Goal: Task Accomplishment & Management: Use online tool/utility

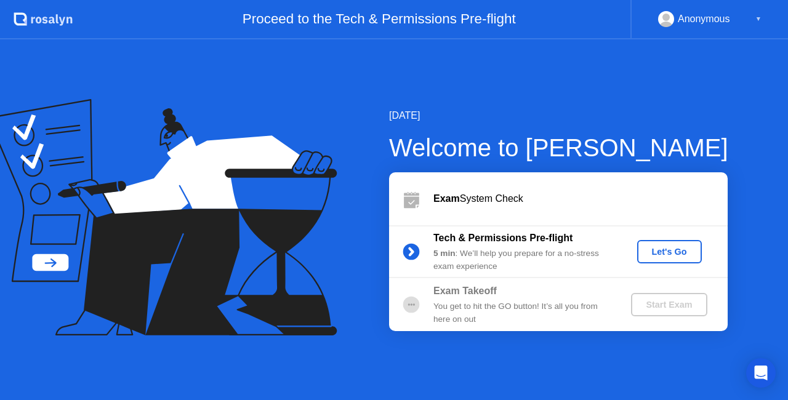
click at [669, 254] on div "Let's Go" at bounding box center [669, 252] width 55 height 10
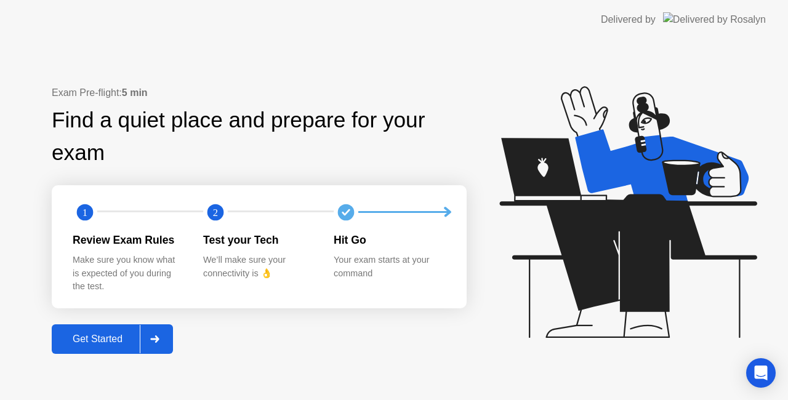
click at [106, 345] on div "Get Started" at bounding box center [97, 339] width 84 height 11
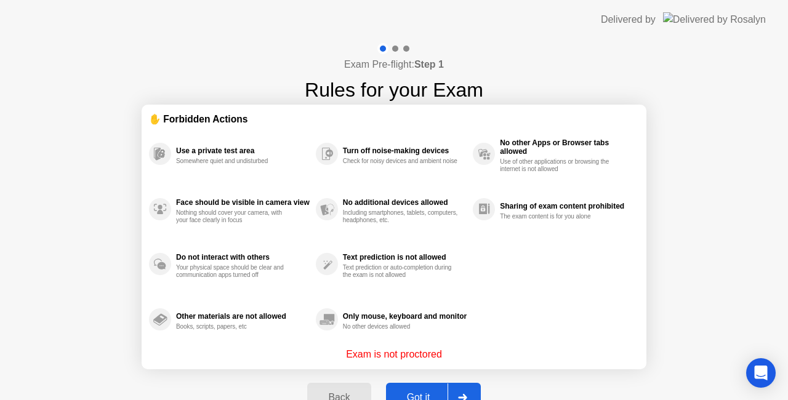
click at [421, 392] on div "Got it" at bounding box center [419, 397] width 58 height 11
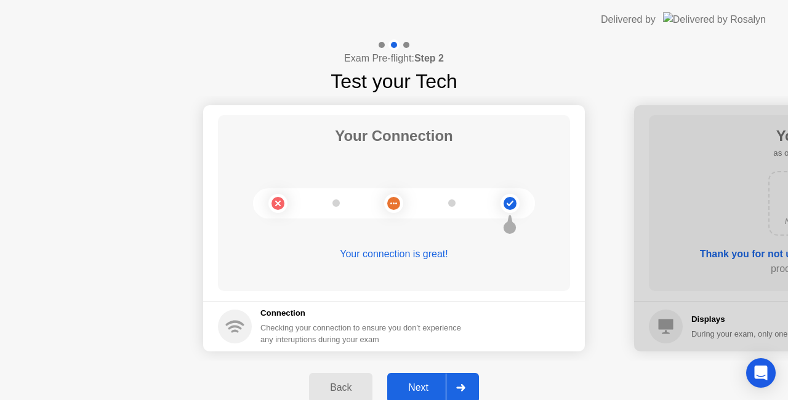
click at [315, 318] on h5 "Connection" at bounding box center [364, 313] width 208 height 12
click at [286, 204] on circle at bounding box center [277, 203] width 19 height 19
click at [449, 207] on div at bounding box center [394, 203] width 282 height 30
click at [522, 203] on icon at bounding box center [510, 203] width 50 height 50
click at [429, 255] on div "Your connection is great!" at bounding box center [394, 254] width 352 height 15
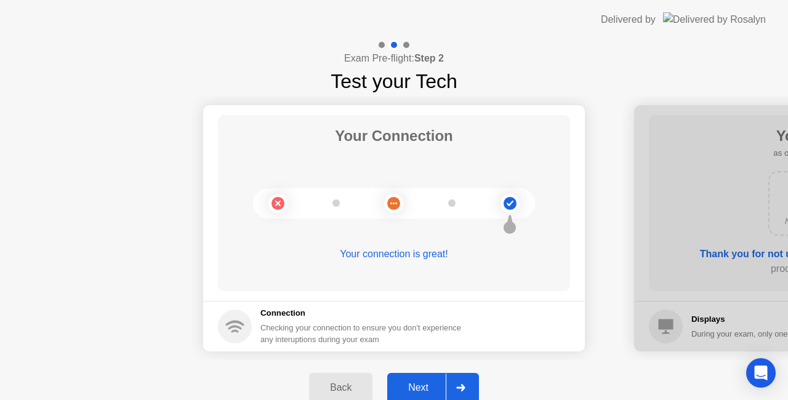
click at [383, 337] on div "Checking your connection to ensure you don’t experience any interuptions during…" at bounding box center [364, 333] width 208 height 23
click at [417, 386] on div "Next" at bounding box center [418, 387] width 55 height 11
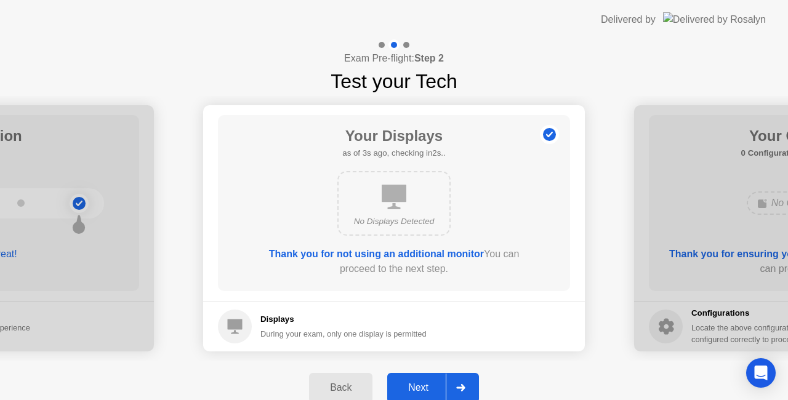
click at [399, 191] on icon at bounding box center [394, 197] width 25 height 25
click at [420, 386] on div "Next" at bounding box center [418, 387] width 55 height 11
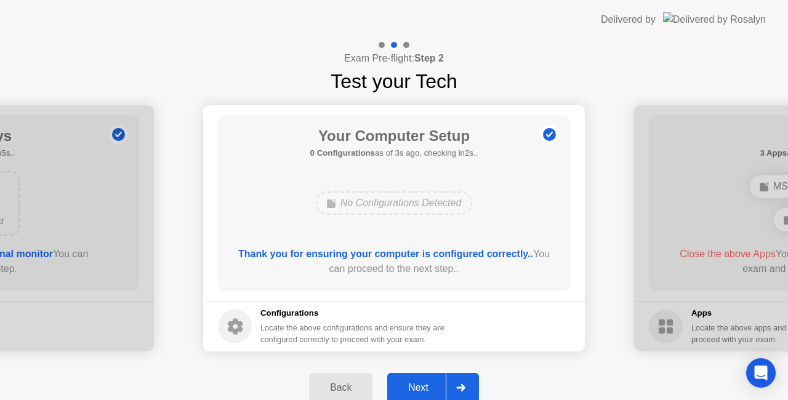
click at [420, 386] on div "Next" at bounding box center [418, 387] width 55 height 11
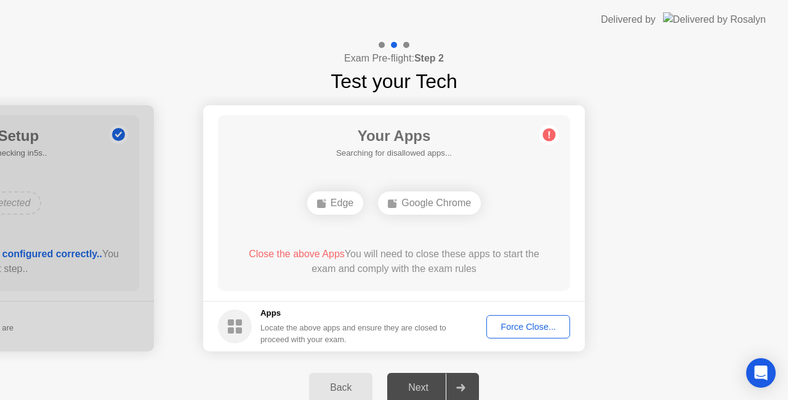
click at [530, 198] on div "Edge Google Chrome" at bounding box center [394, 202] width 282 height 33
click at [523, 332] on div "Force Close..." at bounding box center [527, 327] width 75 height 10
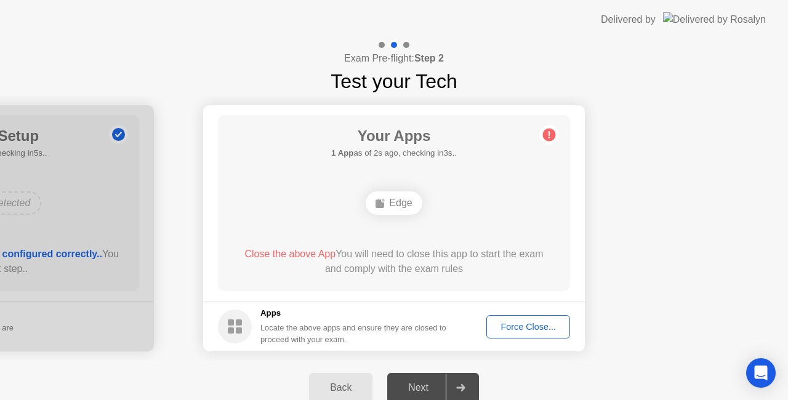
click at [522, 324] on div "Force Close..." at bounding box center [527, 327] width 75 height 10
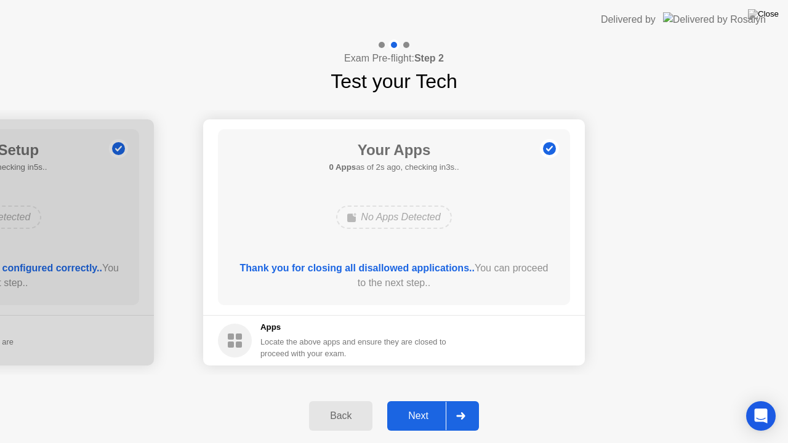
click at [417, 399] on div "Next" at bounding box center [418, 415] width 55 height 11
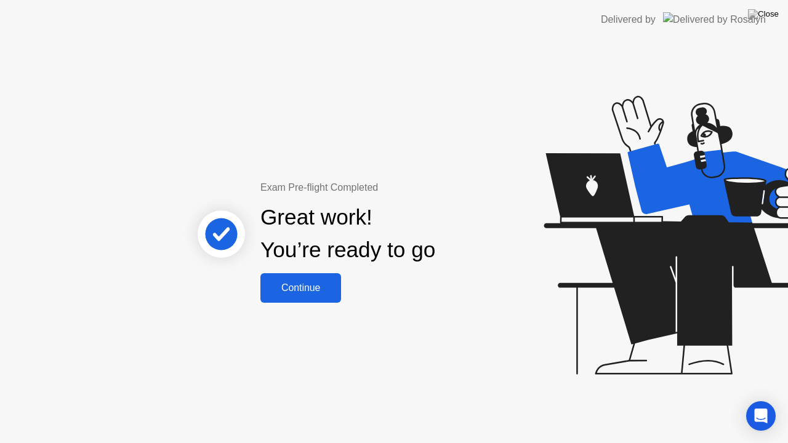
click at [297, 284] on div "Continue" at bounding box center [300, 287] width 73 height 11
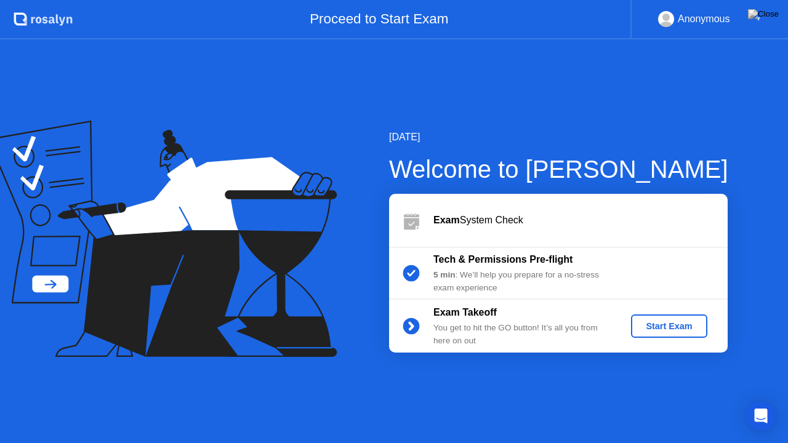
click at [676, 331] on div "Start Exam" at bounding box center [669, 326] width 66 height 10
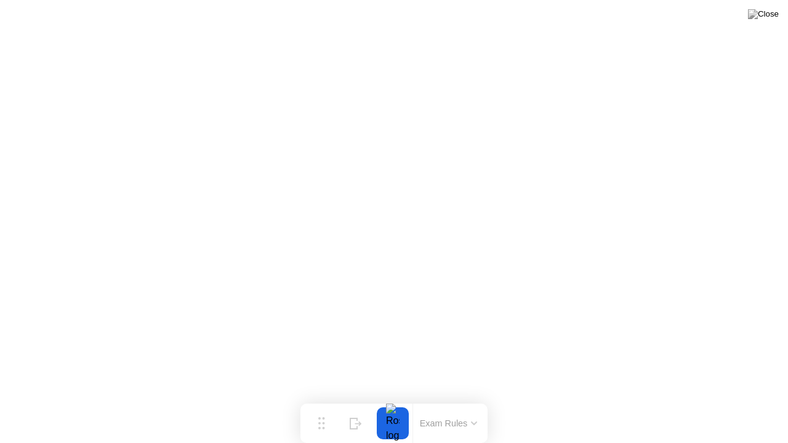
click at [392, 399] on div at bounding box center [393, 423] width 26 height 32
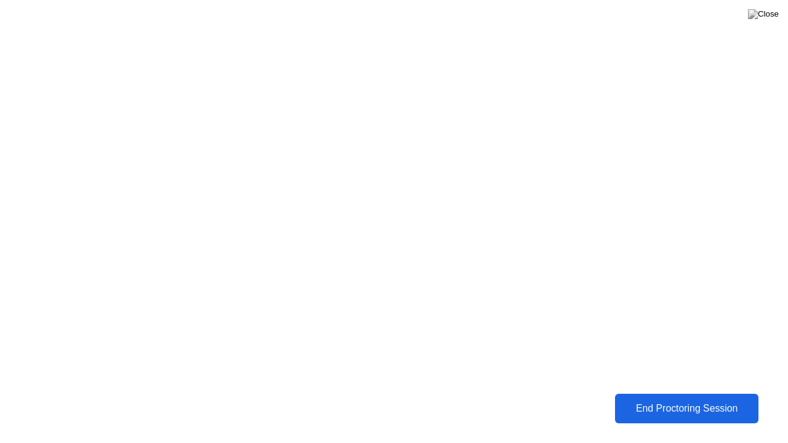
click at [625, 399] on div "End Proctoring Session" at bounding box center [686, 408] width 137 height 11
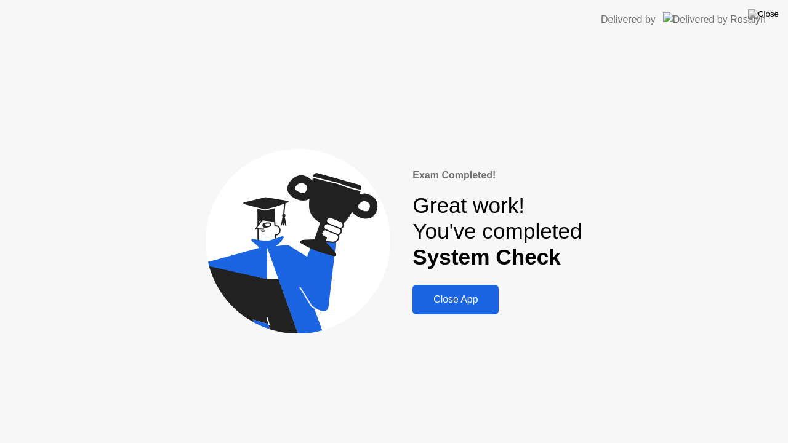
click at [428, 305] on div "Close App" at bounding box center [455, 299] width 79 height 11
